Goal: Navigation & Orientation: Find specific page/section

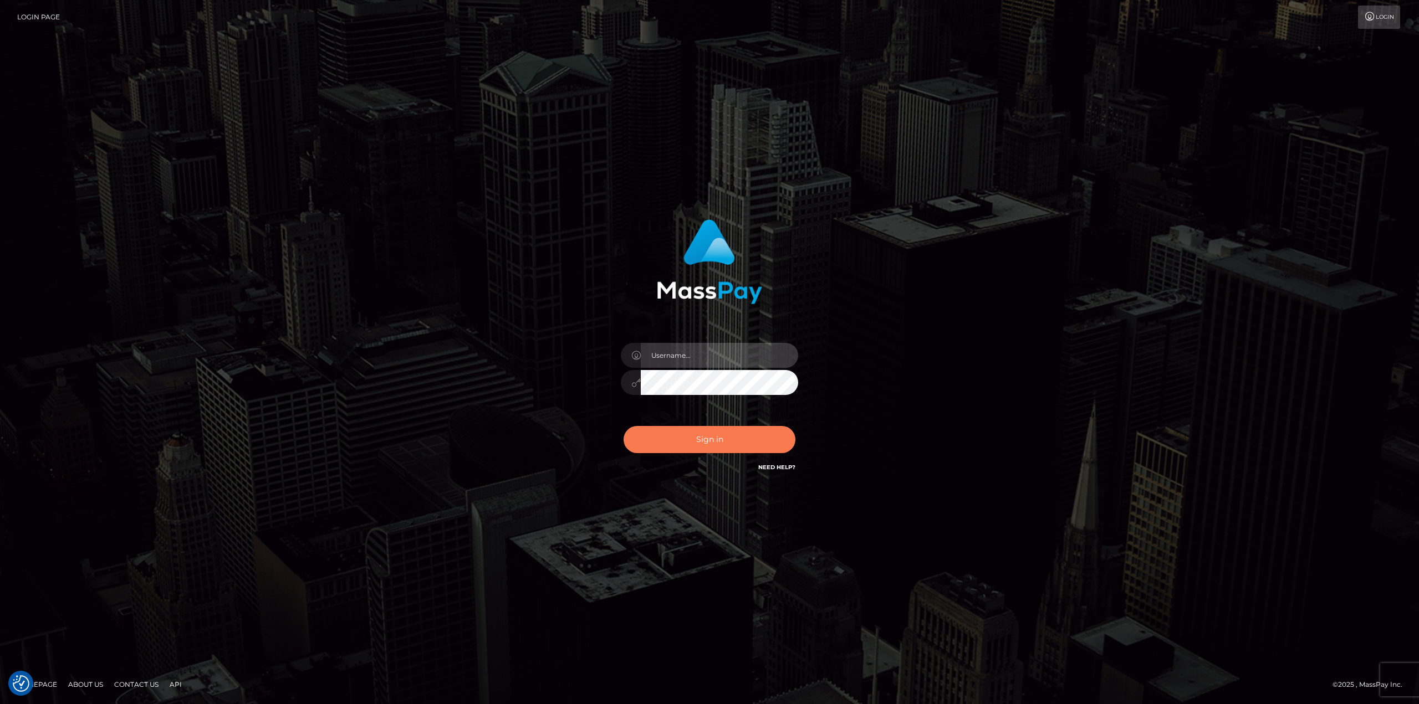
type input "Dikla Silver"
click at [715, 445] on button "Sign in" at bounding box center [709, 439] width 172 height 27
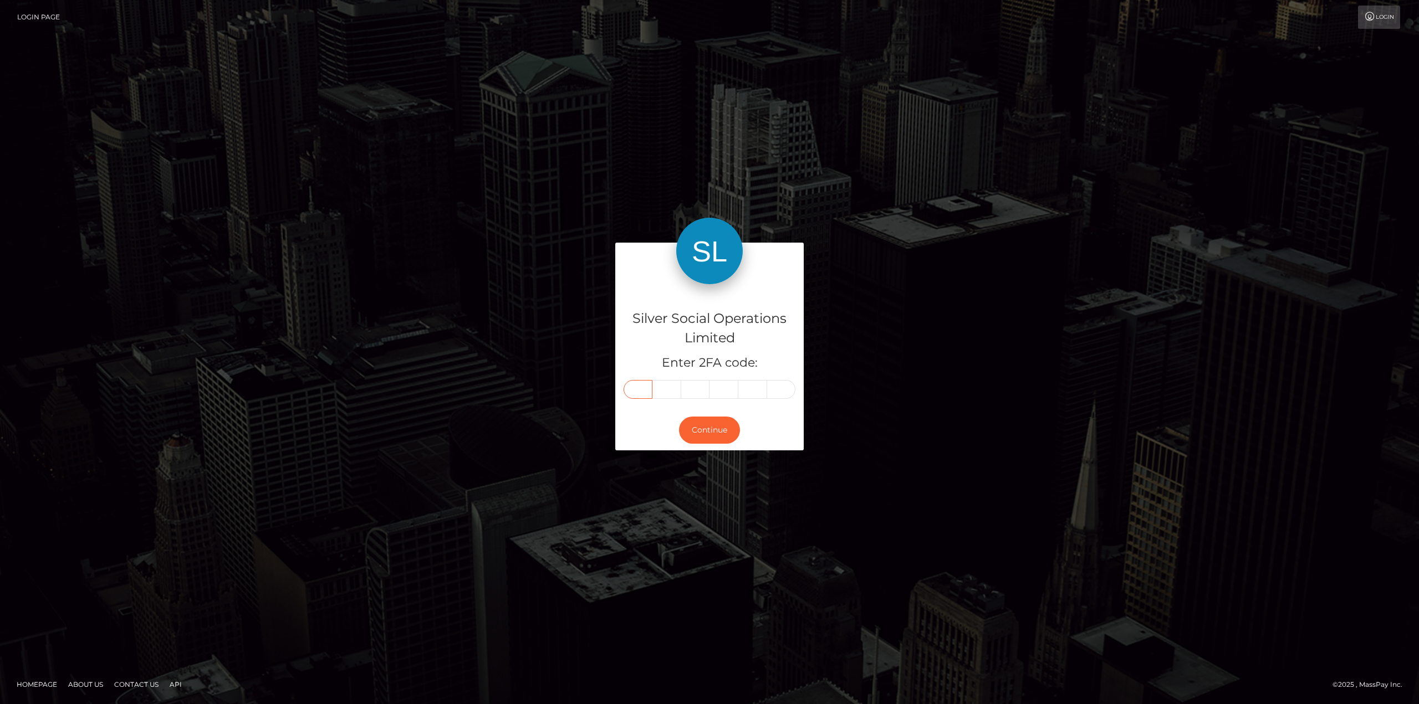
click at [639, 391] on input "text" at bounding box center [637, 389] width 29 height 19
type input "3"
type input "4"
type input "3"
type input "4"
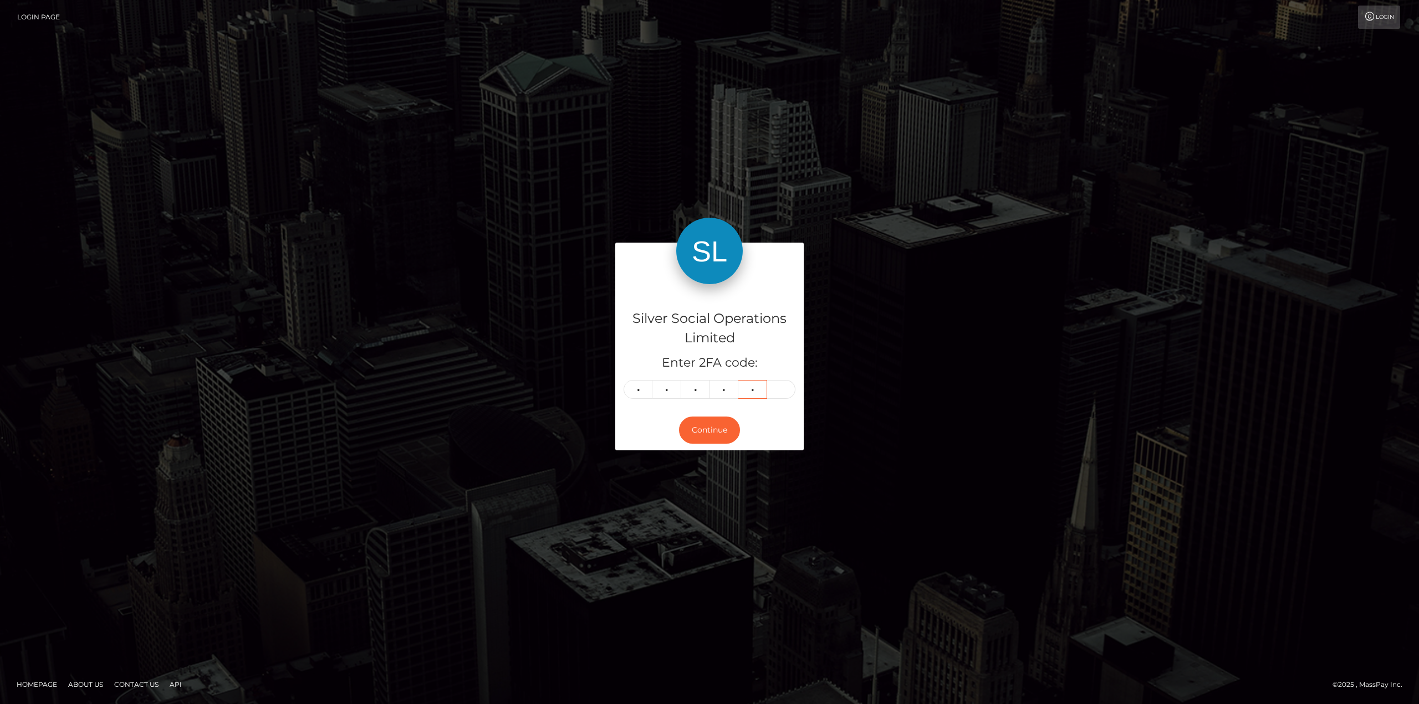
type input "4"
type input "0"
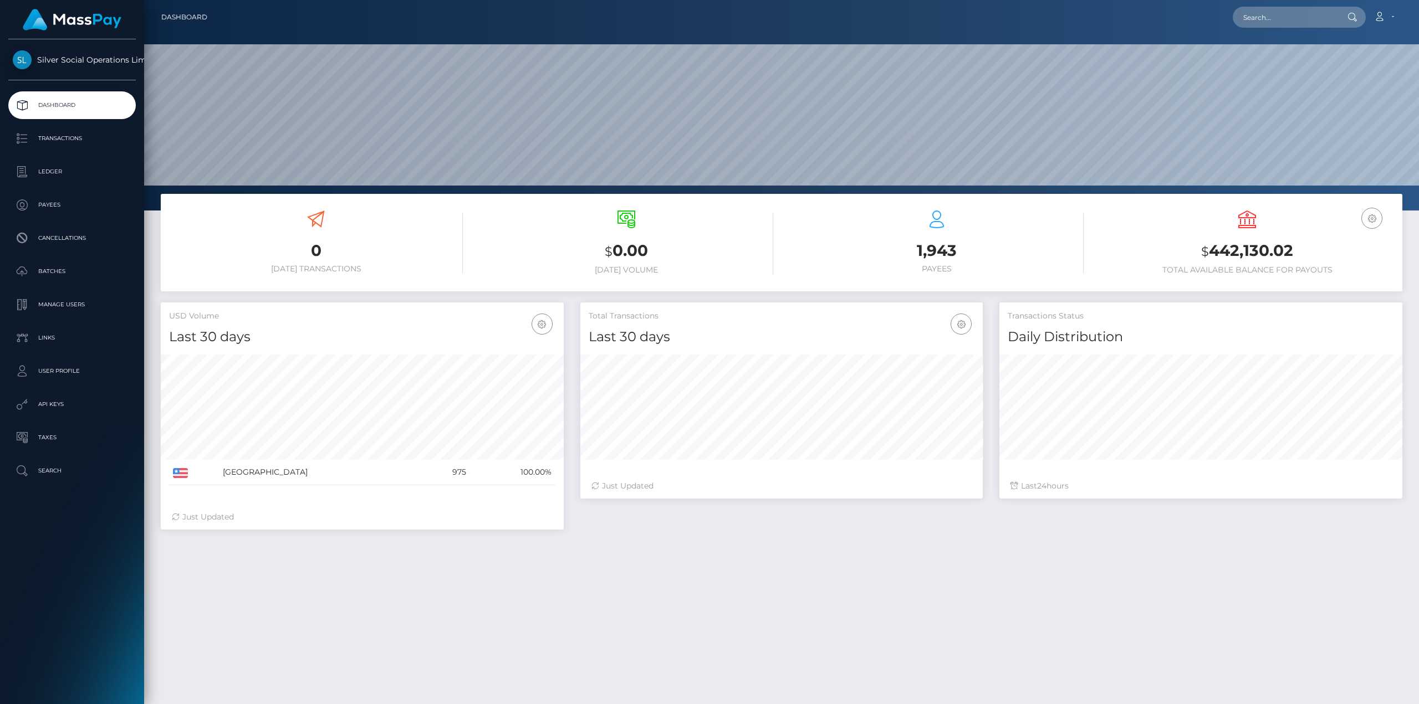
scroll to position [197, 402]
click at [1253, 245] on h3 "$ 442,130.02" at bounding box center [1247, 251] width 294 height 23
copy h3 "442,130.02"
click at [931, 576] on div "0 [DATE] Transactions $ 0.00 [DATE] Volume 1,943 $" at bounding box center [781, 512] width 1275 height 636
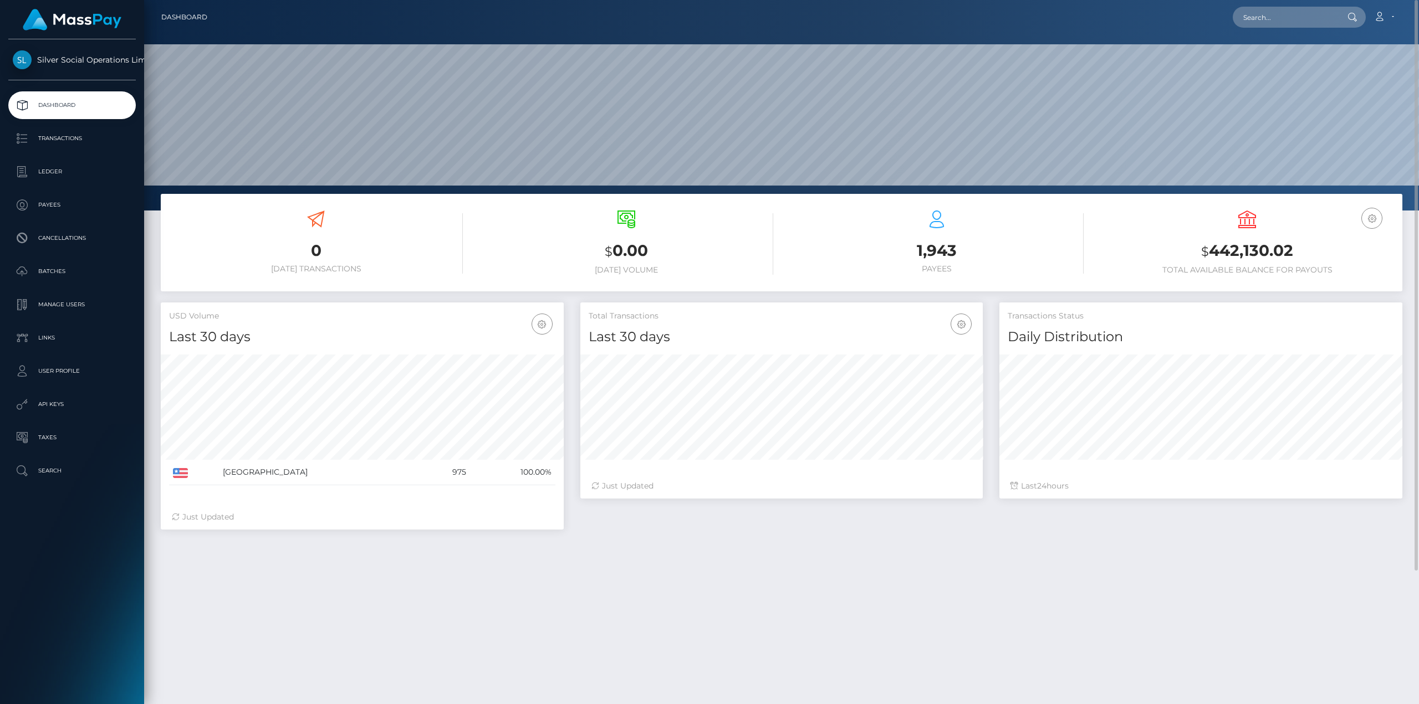
click at [274, 675] on div "0 [DATE] Transactions $ 0.00 [DATE] Volume 1,943 $" at bounding box center [781, 512] width 1275 height 636
click at [262, 630] on div "0 [DATE] Transactions $ 0.00 [DATE] Volume 1,943 $" at bounding box center [781, 512] width 1275 height 636
